Goal: Task Accomplishment & Management: Manage account settings

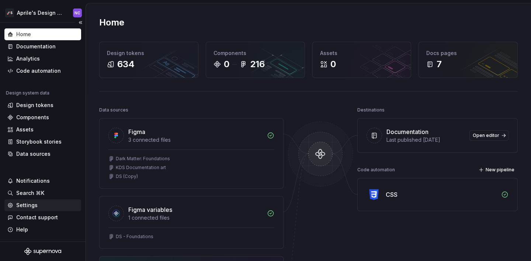
click at [41, 201] on div "Settings" at bounding box center [42, 205] width 77 height 12
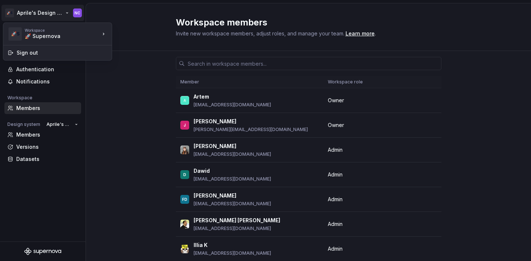
click at [31, 14] on html "🚀S Aprile's Design System NC Back Account Profile Authentication Notifications …" at bounding box center [265, 130] width 531 height 261
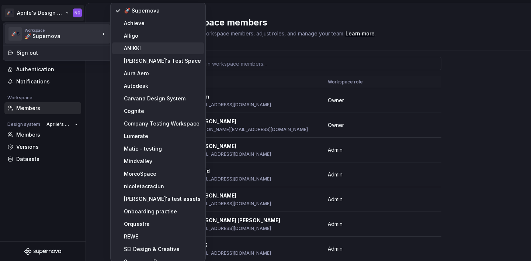
click at [136, 49] on div "ANIKKI" at bounding box center [162, 48] width 77 height 7
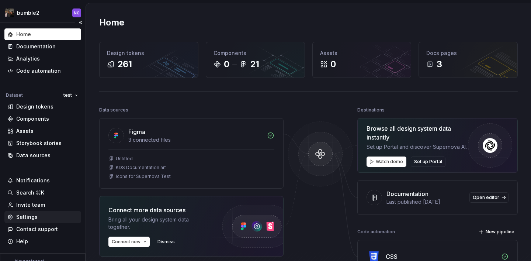
click at [30, 218] on div "Settings" at bounding box center [26, 216] width 21 height 7
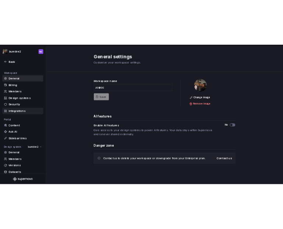
scroll to position [42, 0]
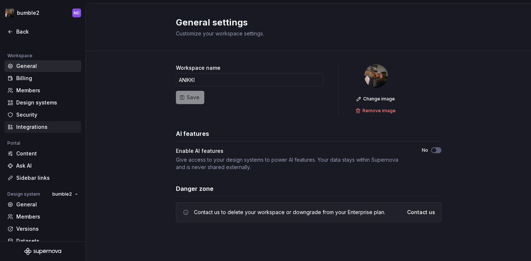
click at [50, 127] on div "Integrations" at bounding box center [47, 126] width 62 height 7
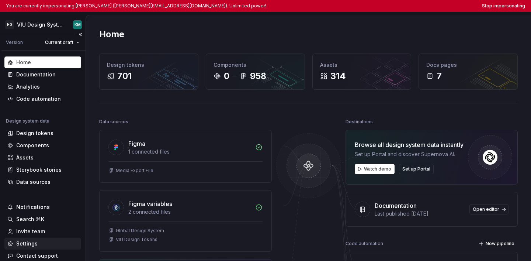
click at [54, 242] on div "Settings" at bounding box center [42, 243] width 71 height 7
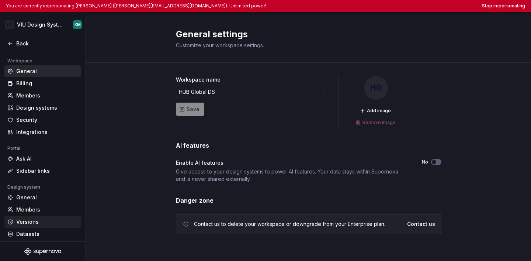
scroll to position [63, 0]
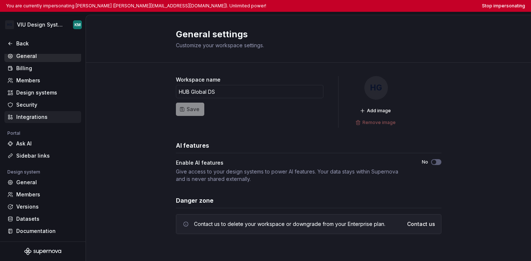
click at [41, 120] on div "Integrations" at bounding box center [47, 116] width 62 height 7
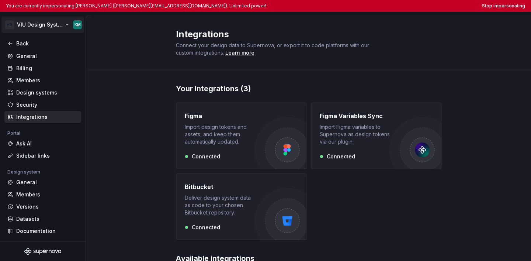
click at [46, 24] on html "You are currently impersonating Kaoru Matsushita (kaoru.matsushita@hubinternati…" at bounding box center [265, 130] width 531 height 261
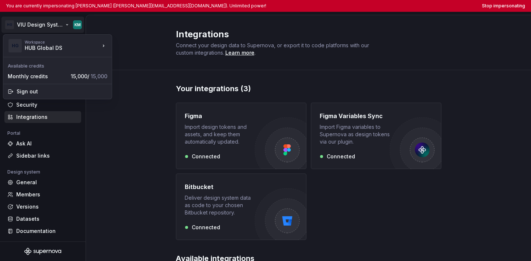
click at [147, 53] on html "You are currently impersonating Kaoru Matsushita (kaoru.matsushita@hubinternati…" at bounding box center [265, 130] width 531 height 261
